Goal: Transaction & Acquisition: Register for event/course

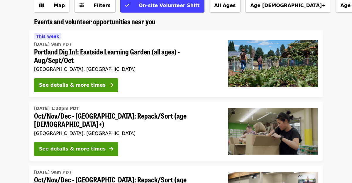
scroll to position [37, 0]
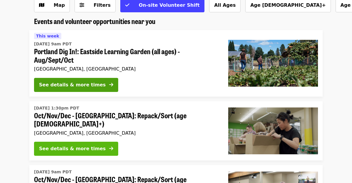
click at [72, 148] on div "See details & more times" at bounding box center [72, 148] width 67 height 7
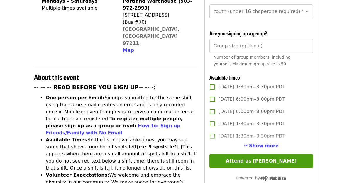
scroll to position [168, 0]
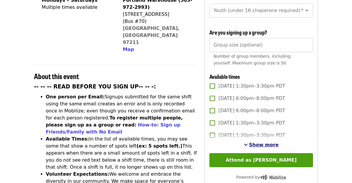
click at [259, 142] on span "Show more" at bounding box center [264, 145] width 30 height 6
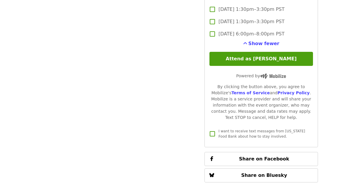
scroll to position [1436, 0]
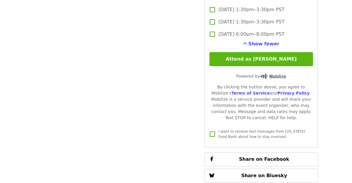
click at [270, 52] on button "Attend as [PERSON_NAME]" at bounding box center [260, 59] width 103 height 14
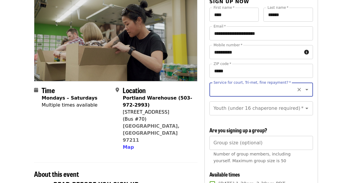
scroll to position [68, 0]
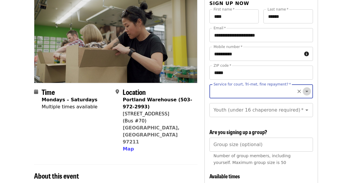
click at [308, 88] on icon "Open" at bounding box center [306, 91] width 7 height 7
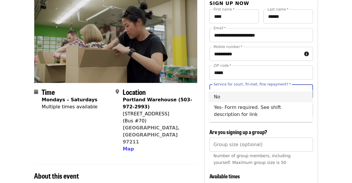
click at [217, 97] on li "No" at bounding box center [260, 97] width 103 height 11
type input "**"
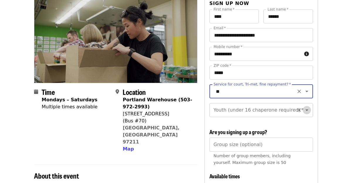
click at [305, 107] on icon "Open" at bounding box center [306, 110] width 7 height 7
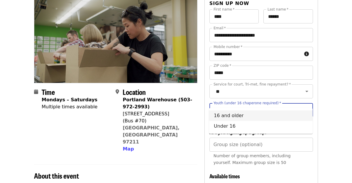
click at [233, 114] on li "16 and older" at bounding box center [260, 115] width 103 height 11
type input "**********"
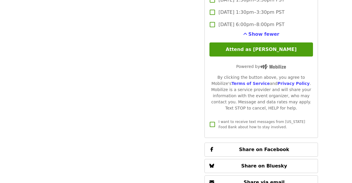
scroll to position [1436, 0]
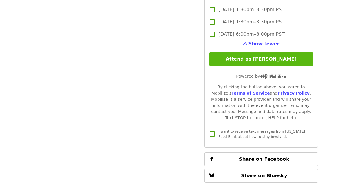
click at [260, 52] on button "Attend as [PERSON_NAME]" at bounding box center [260, 59] width 103 height 14
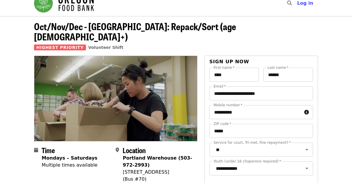
scroll to position [9, 0]
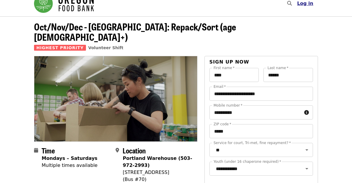
click at [311, 4] on span "Log in" at bounding box center [305, 4] width 16 height 6
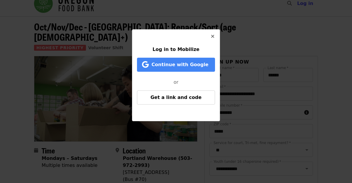
click at [257, 37] on div "Log in to Mobilize Continue with Google or Get a link and code" at bounding box center [176, 91] width 352 height 183
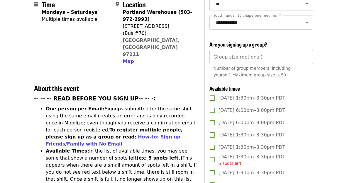
scroll to position [0, 0]
